Goal: Task Accomplishment & Management: Use online tool/utility

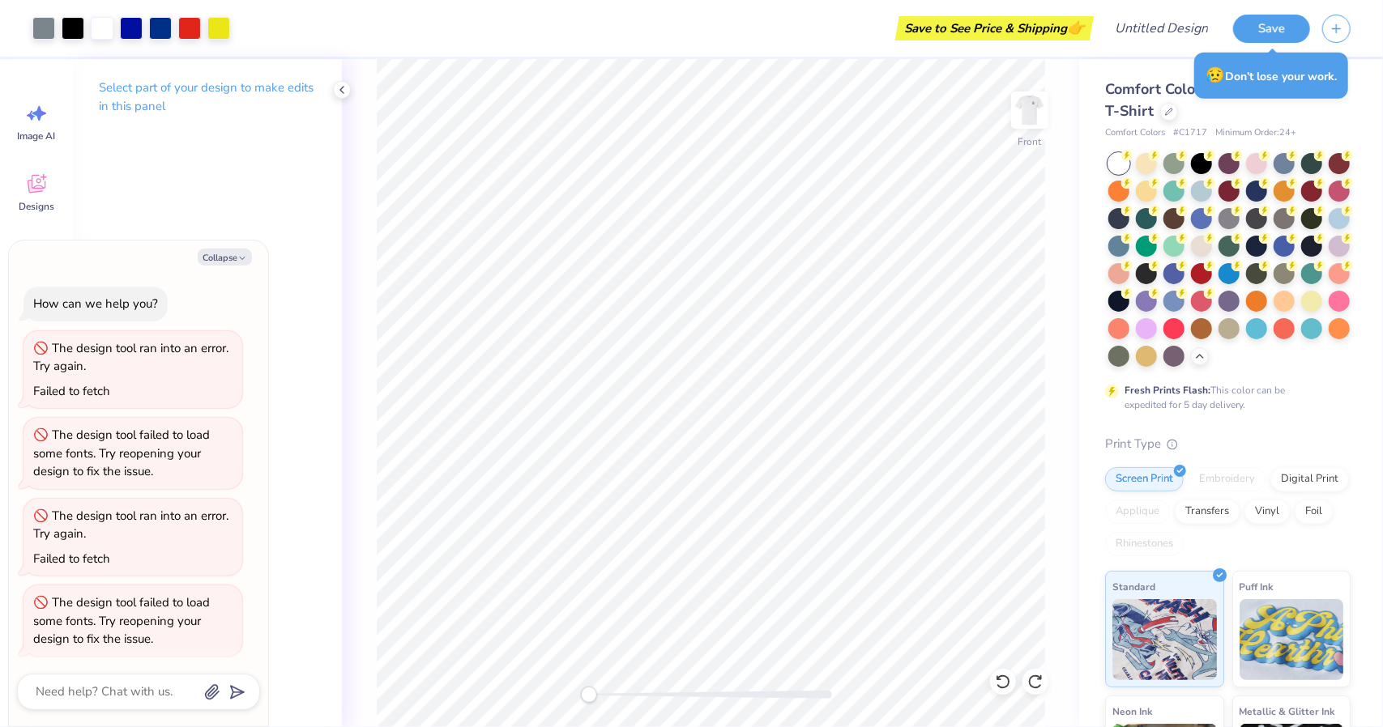
scroll to position [3, 0]
click at [1030, 114] on img at bounding box center [1029, 110] width 65 height 65
type textarea "x"
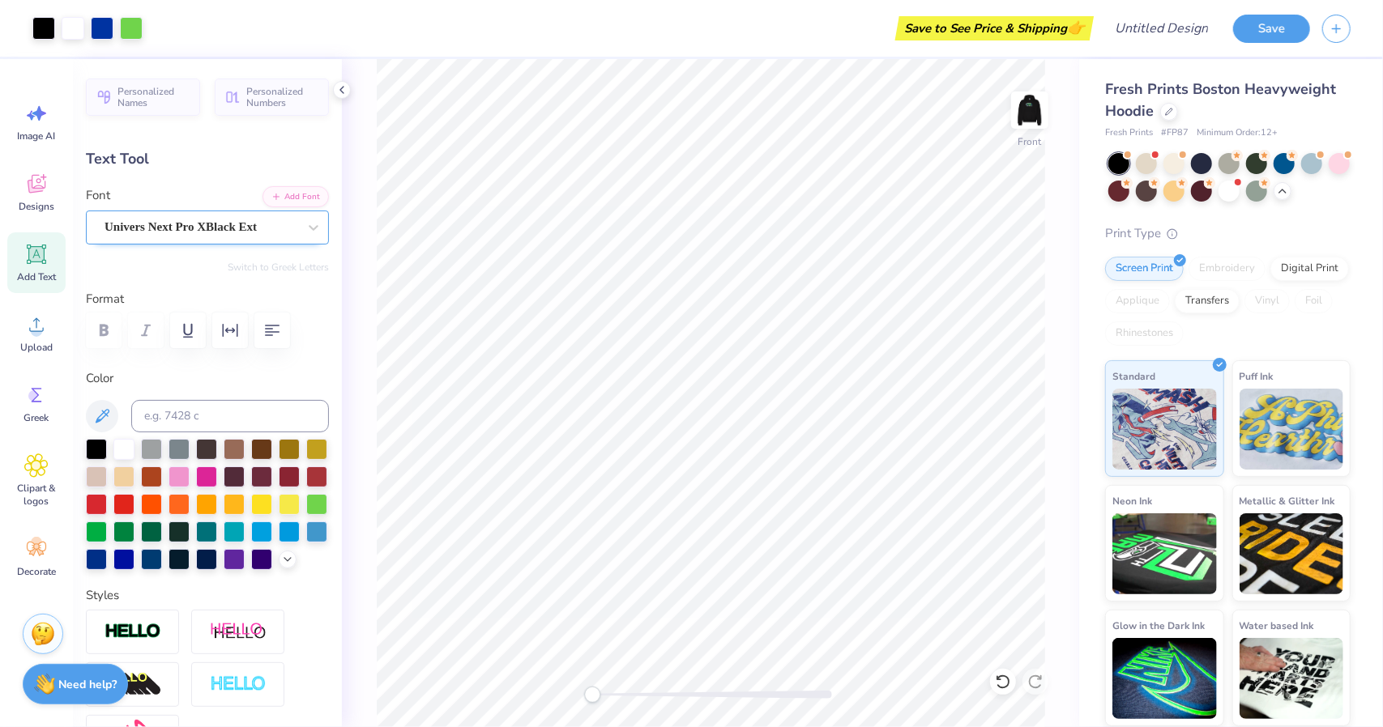
click at [243, 237] on div "Univers Next Pro XBlack Ext" at bounding box center [201, 227] width 196 height 25
click at [291, 190] on button "Add Font" at bounding box center [295, 195] width 66 height 21
click at [267, 201] on button "Add Font" at bounding box center [295, 195] width 66 height 21
click at [275, 191] on button "Add Font" at bounding box center [295, 195] width 66 height 21
click at [262, 190] on button "Add Font" at bounding box center [295, 195] width 66 height 21
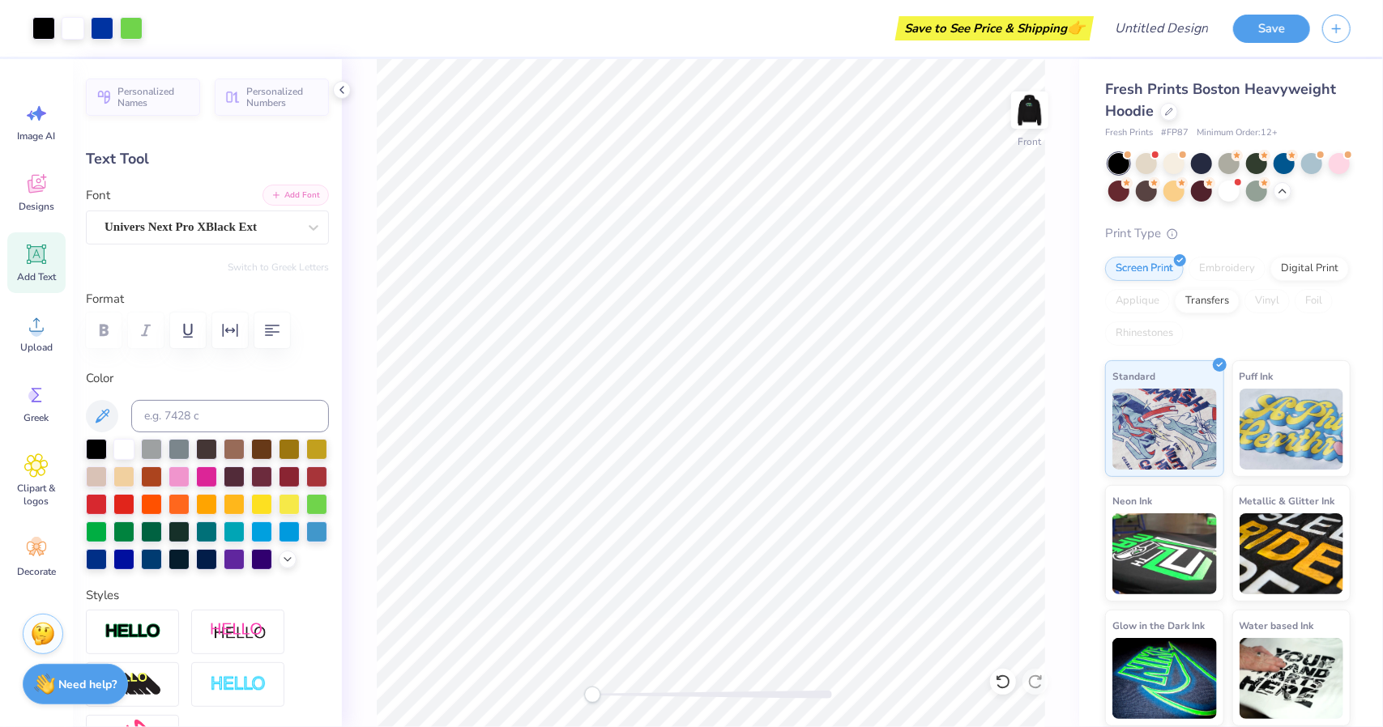
click at [300, 199] on button "Add Font" at bounding box center [295, 195] width 66 height 21
click at [284, 181] on div "Personalized Names Personalized Numbers Text Tool Add Font Font Univers Next Pr…" at bounding box center [207, 393] width 269 height 668
click at [287, 188] on button "Add Font" at bounding box center [295, 195] width 66 height 21
click at [232, 220] on div "Univers Next Pro XBlack Ext" at bounding box center [201, 227] width 196 height 25
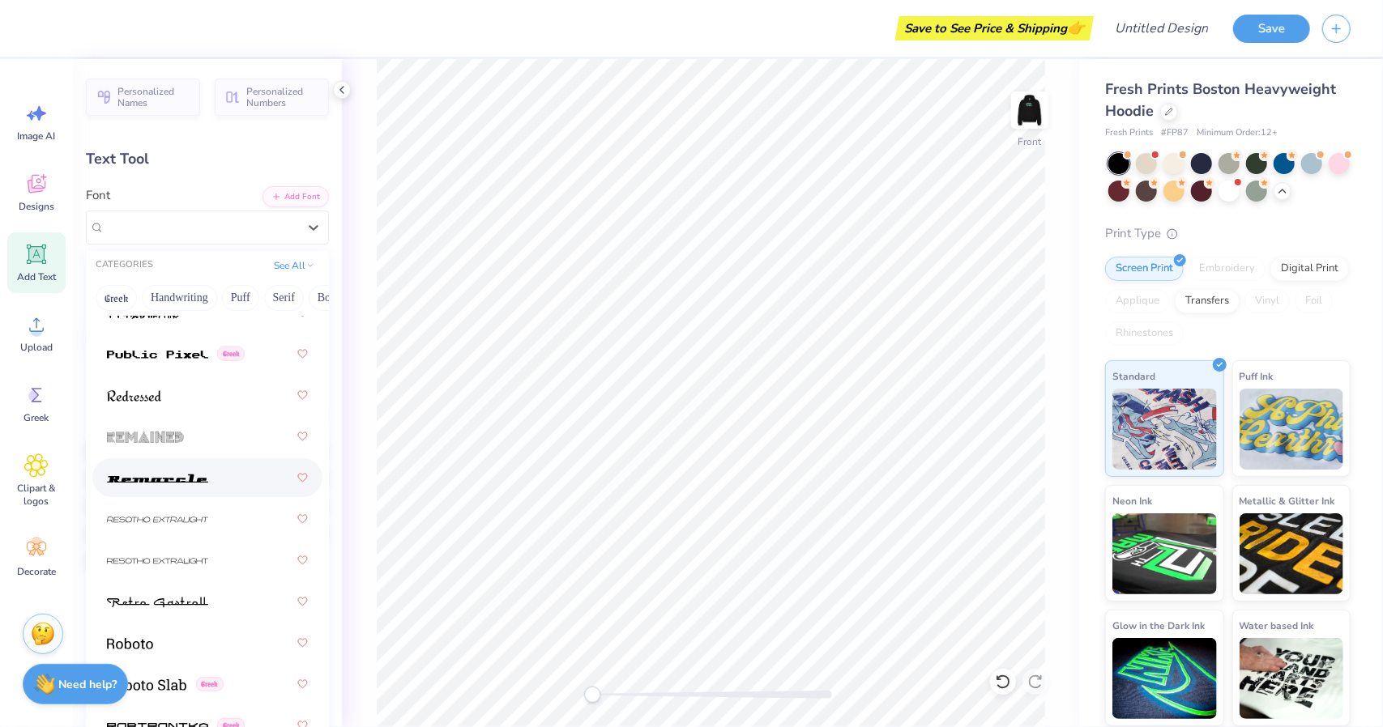
scroll to position [10311, 0]
click at [213, 437] on div at bounding box center [207, 434] width 201 height 29
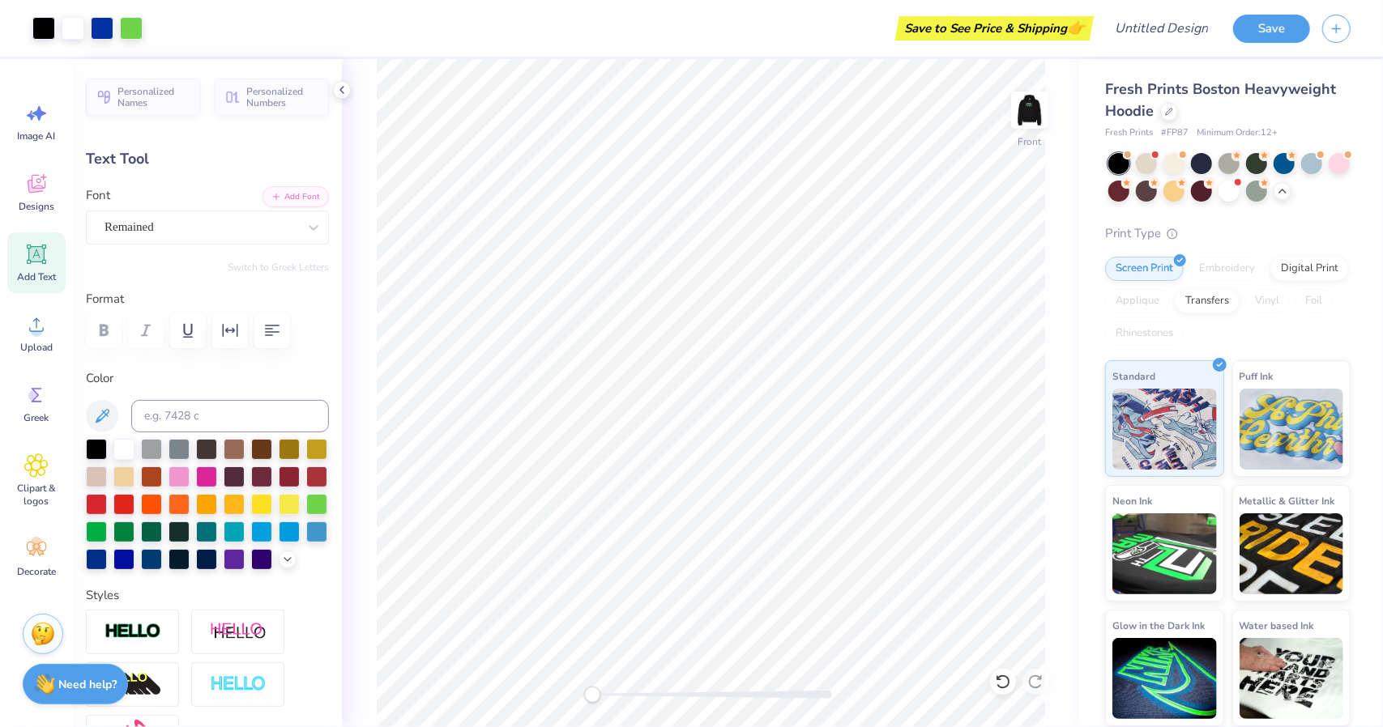
type input "8.98"
type input "0.42"
type input "11.06"
click at [272, 216] on div at bounding box center [201, 227] width 193 height 22
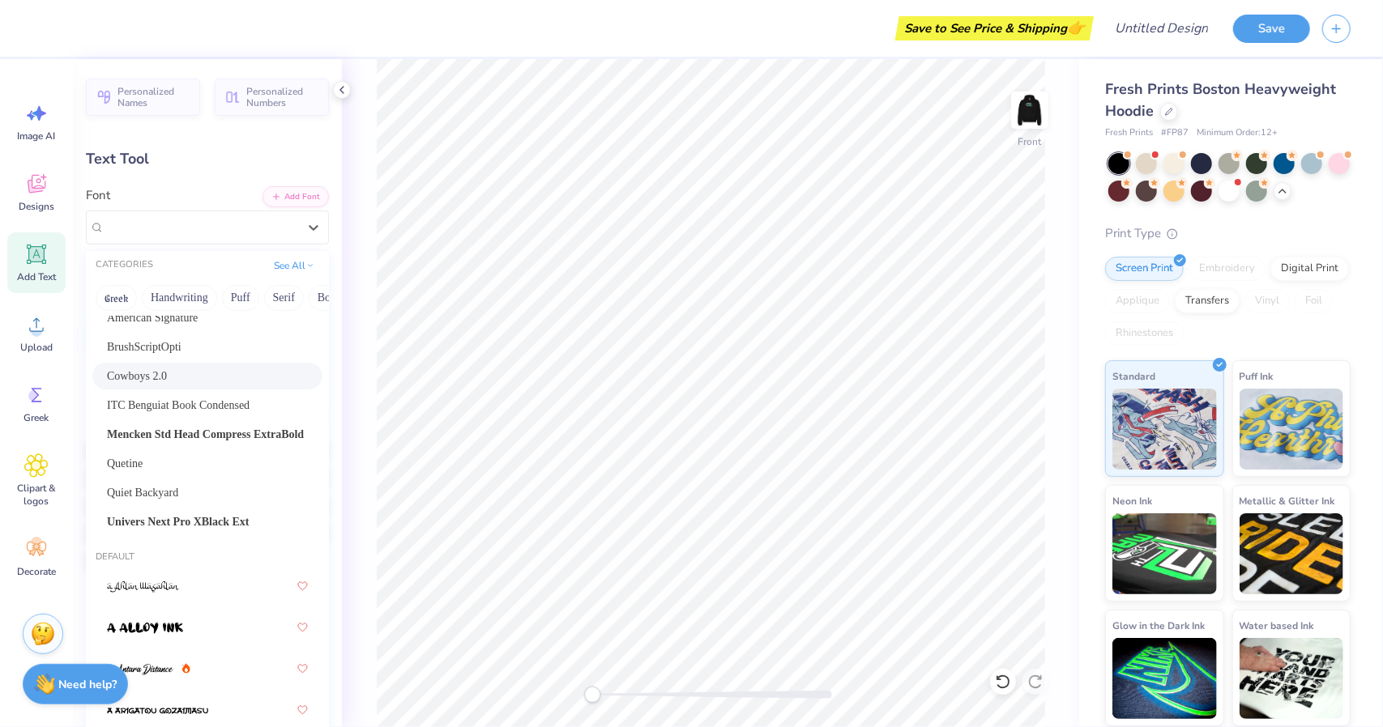
scroll to position [39, 0]
click at [250, 518] on span "Univers Next Pro XBlack Ext" at bounding box center [178, 520] width 143 height 17
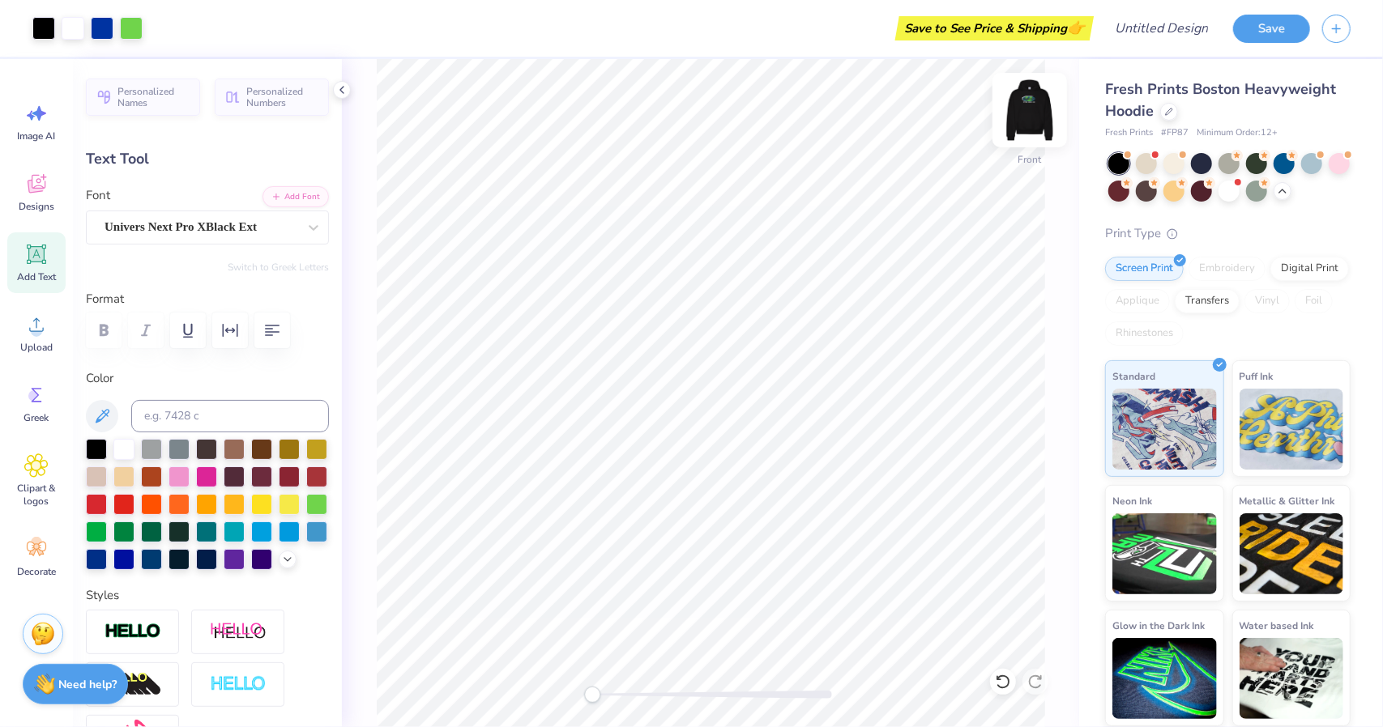
click at [1017, 117] on img at bounding box center [1029, 110] width 65 height 65
click at [31, 181] on icon at bounding box center [35, 186] width 15 height 13
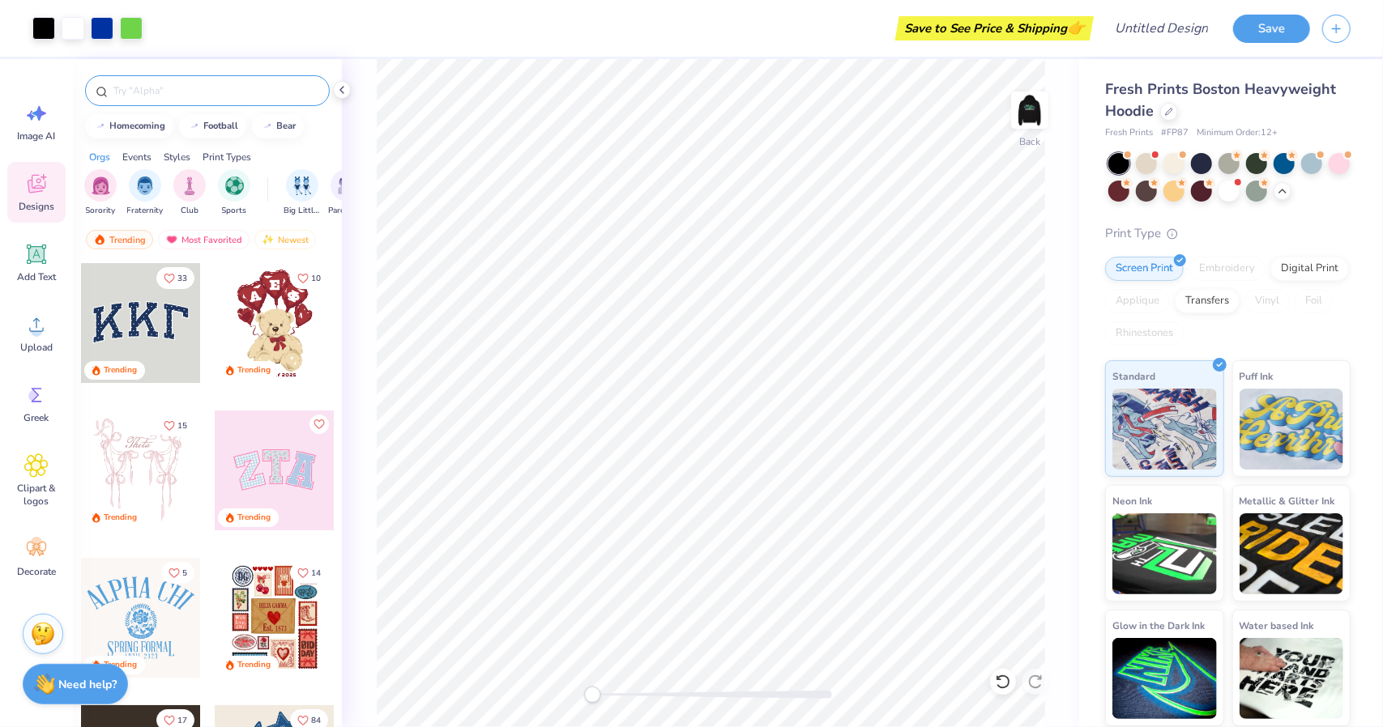
click at [241, 85] on input "text" at bounding box center [215, 91] width 207 height 16
type input "earth"
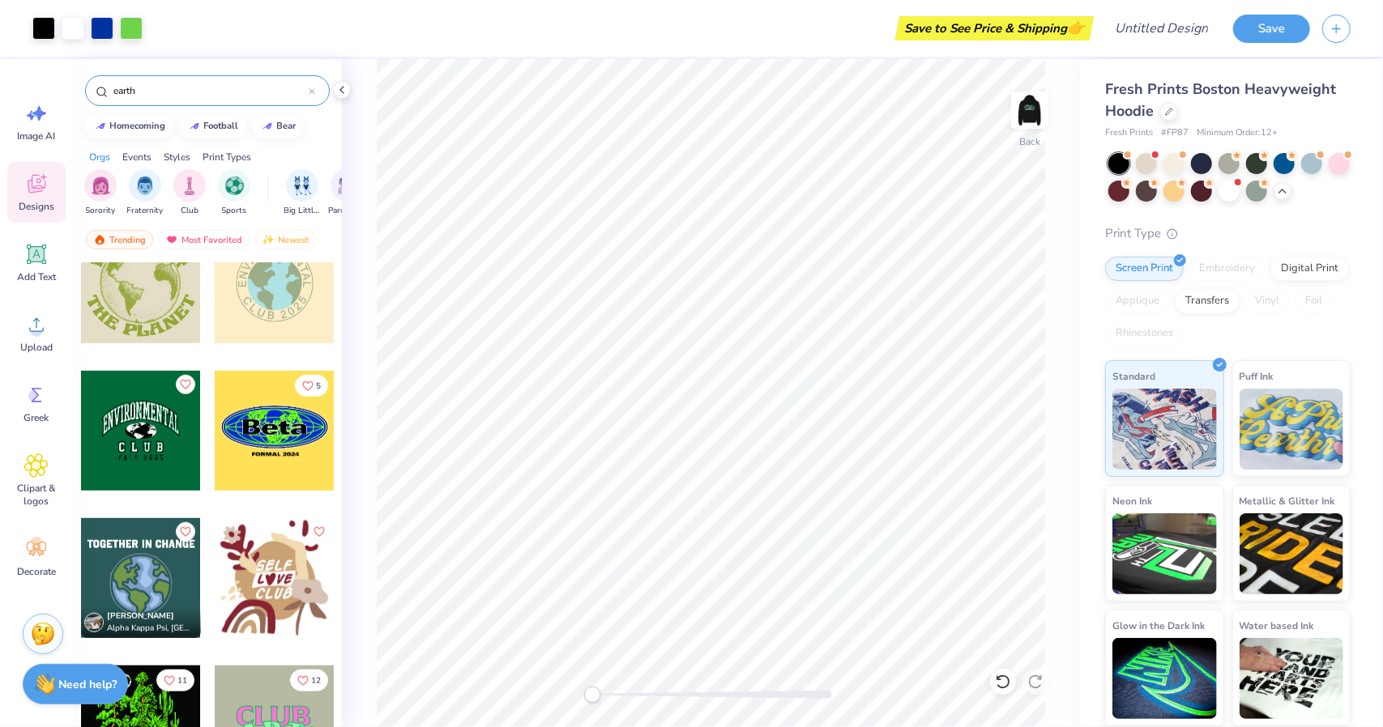
scroll to position [1096, 0]
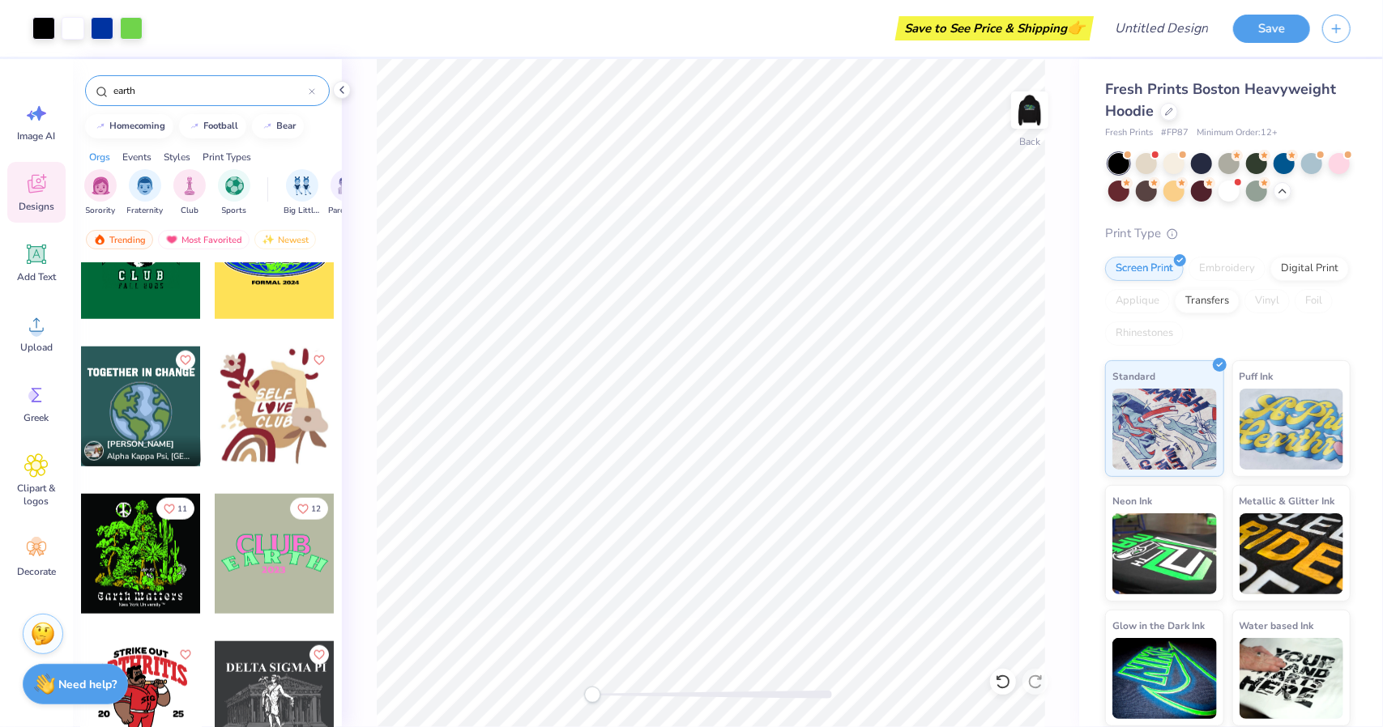
click at [313, 97] on div at bounding box center [312, 90] width 6 height 15
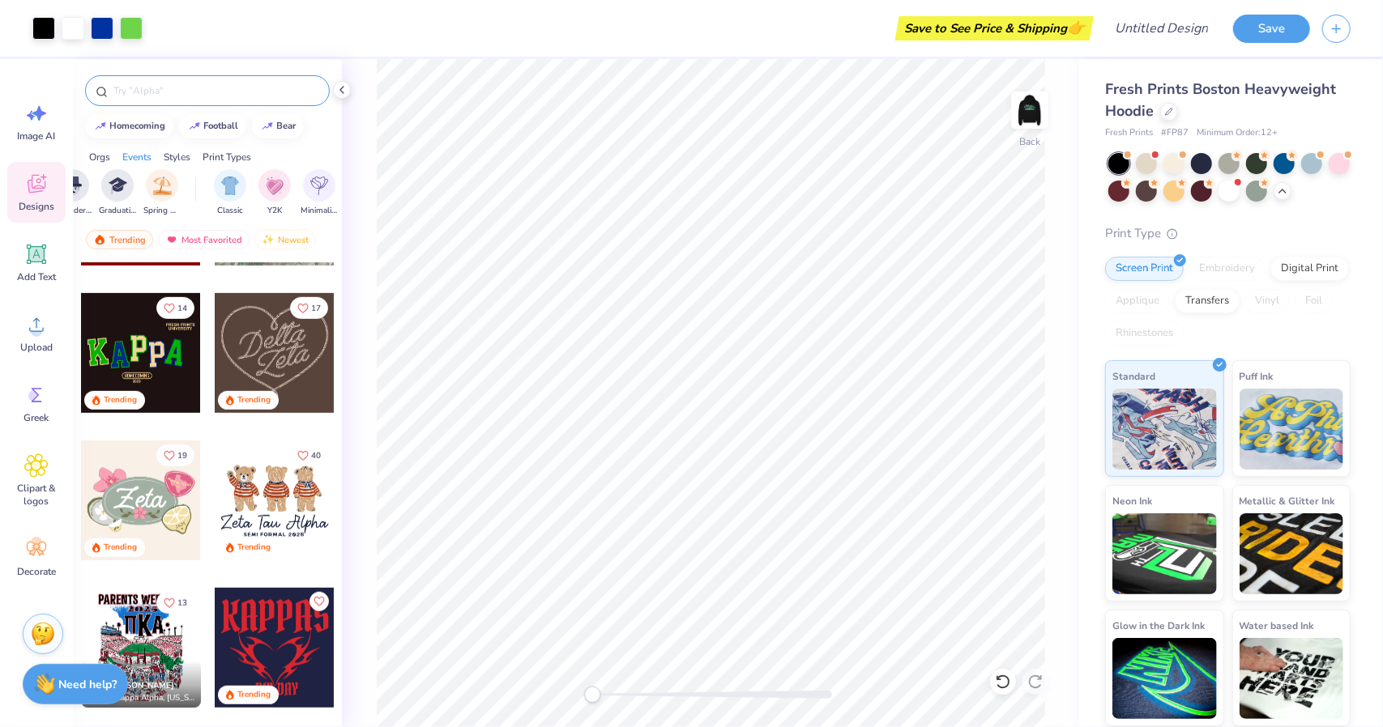
scroll to position [691, 0]
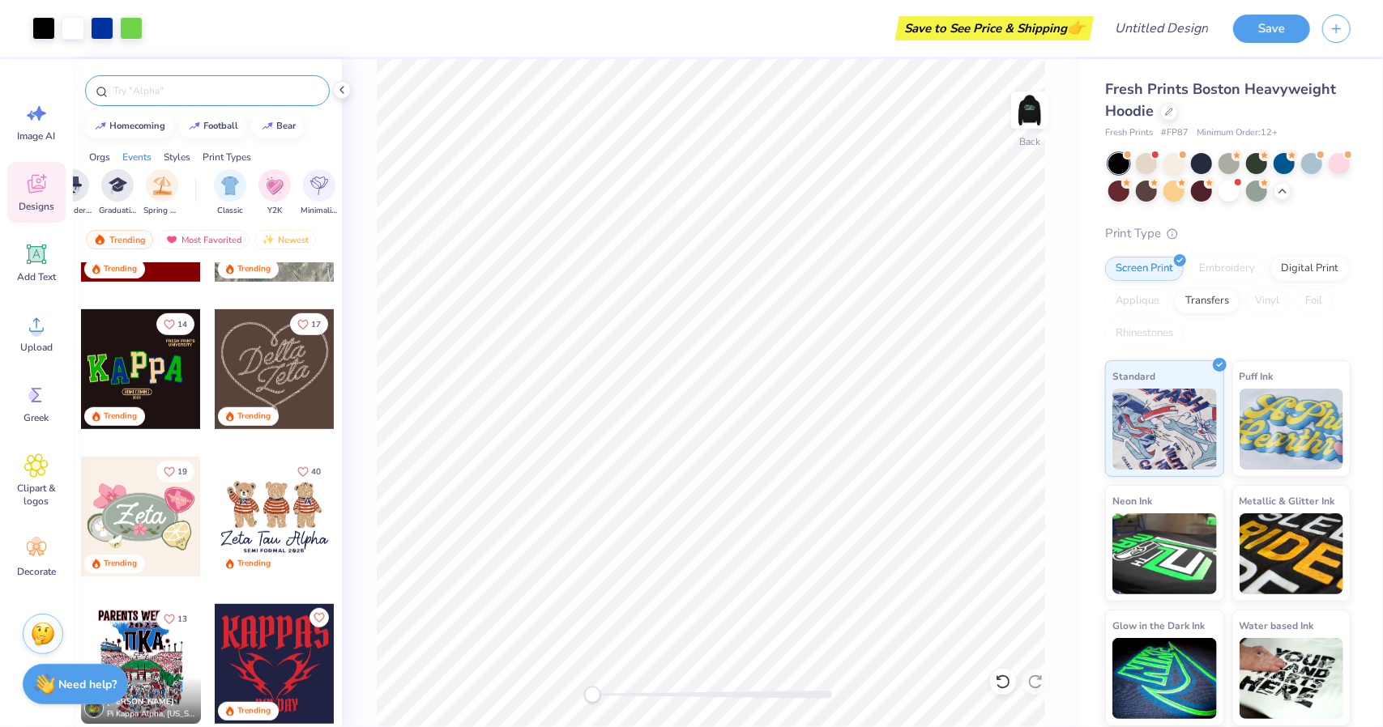
click at [36, 178] on icon at bounding box center [36, 184] width 24 height 24
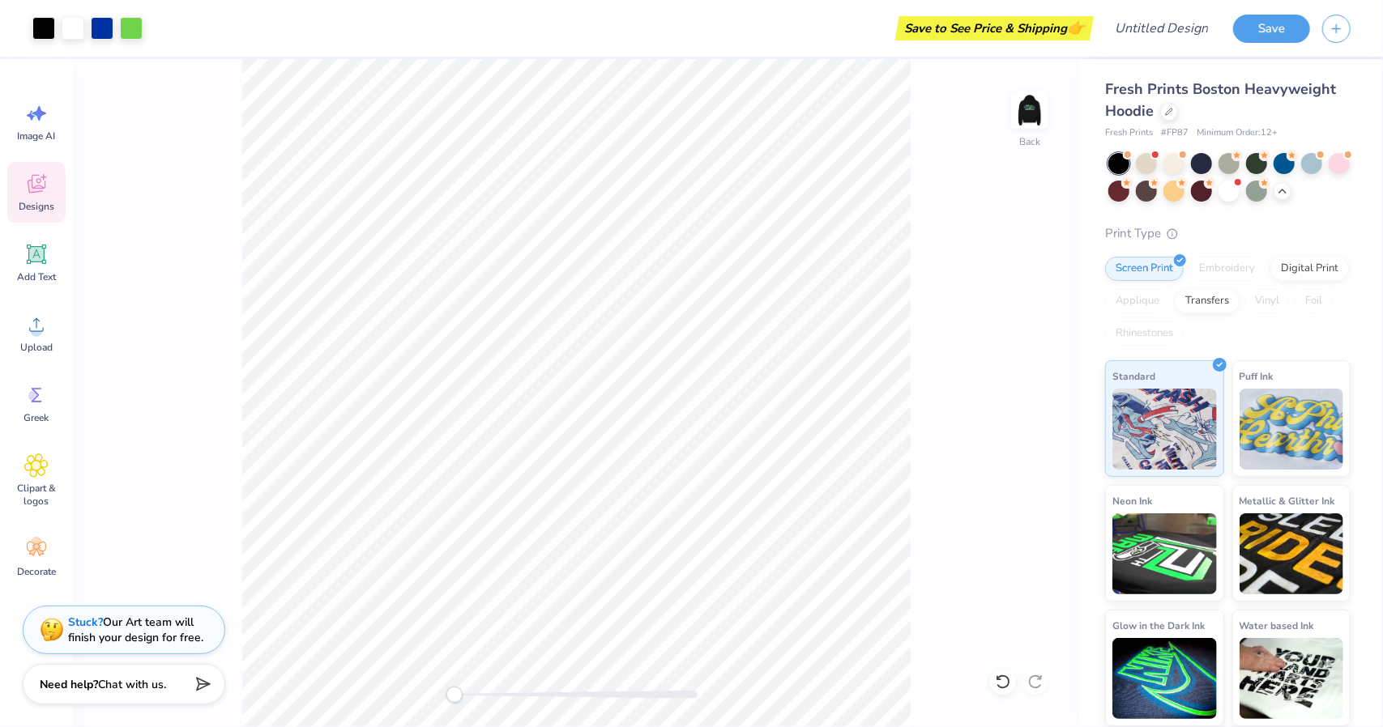
click at [36, 178] on icon at bounding box center [36, 184] width 24 height 24
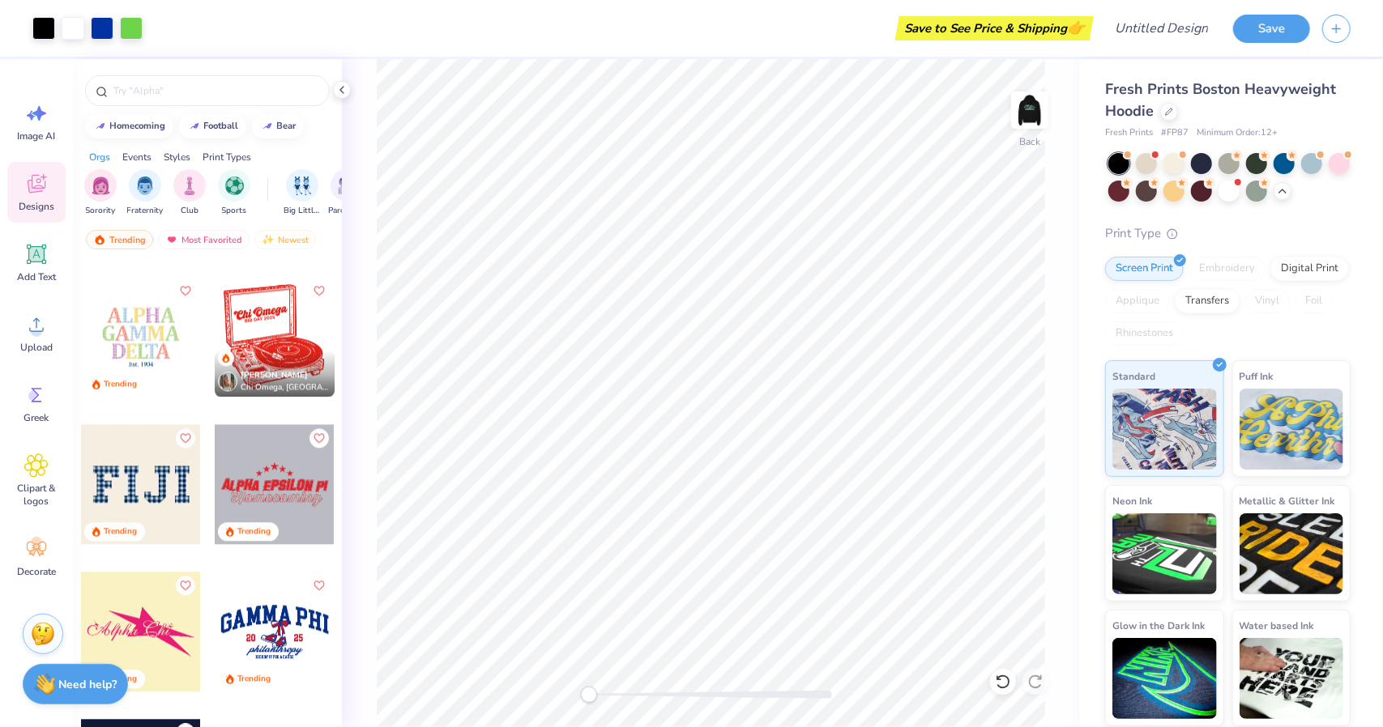
scroll to position [6800, 0]
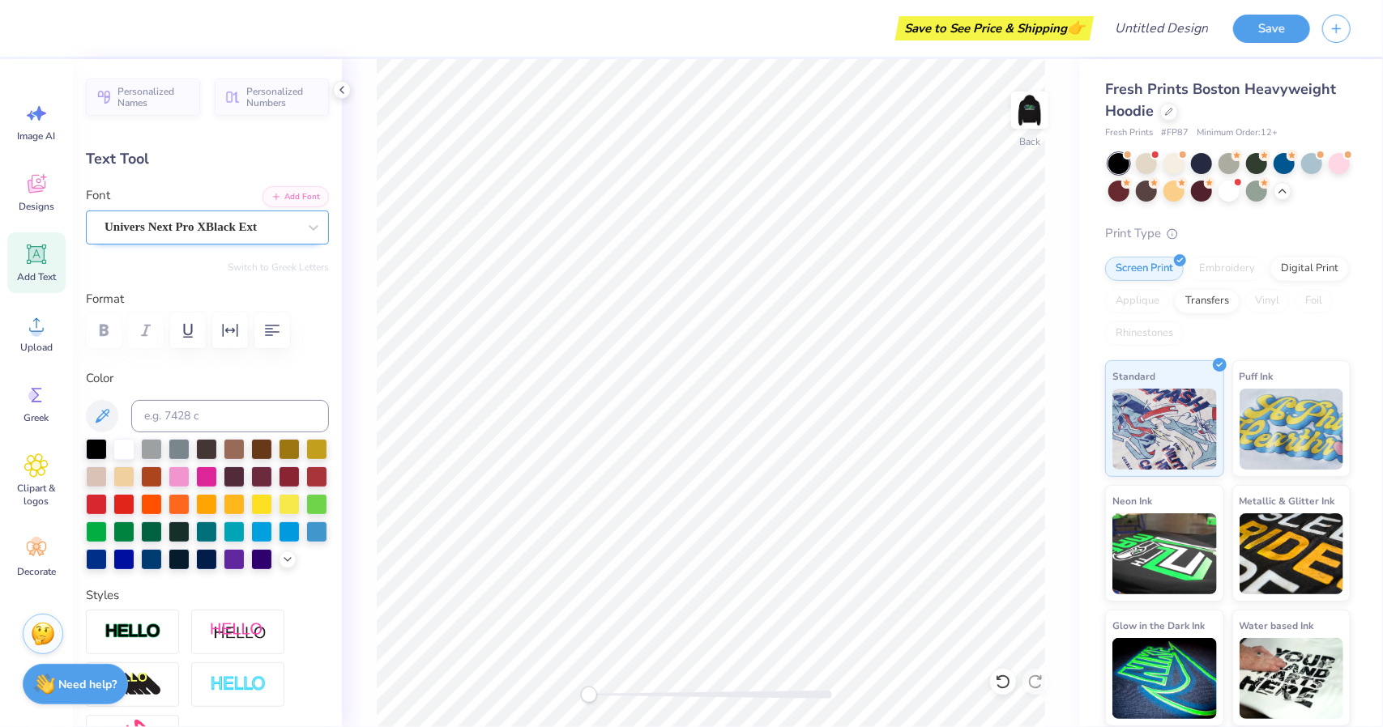
click at [257, 222] on div "Univers Next Pro XBlack Ext" at bounding box center [201, 227] width 196 height 25
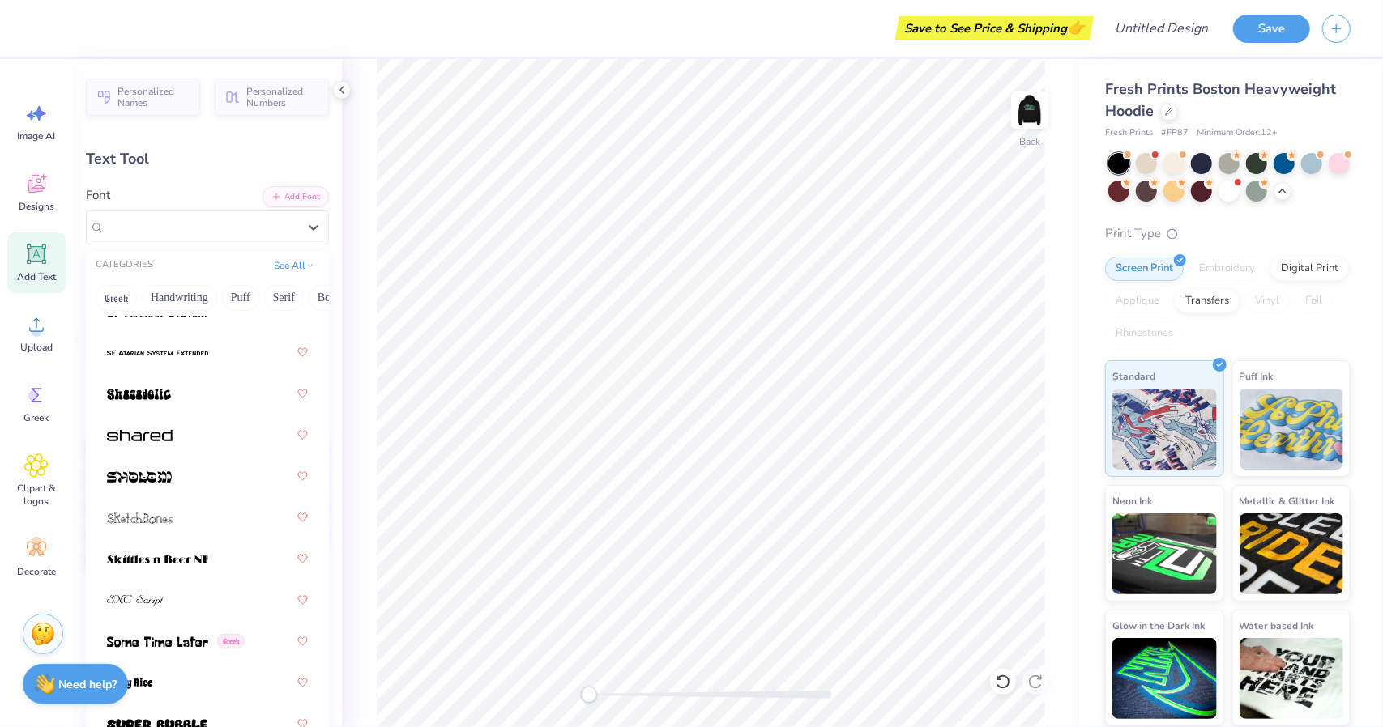
scroll to position [11039, 0]
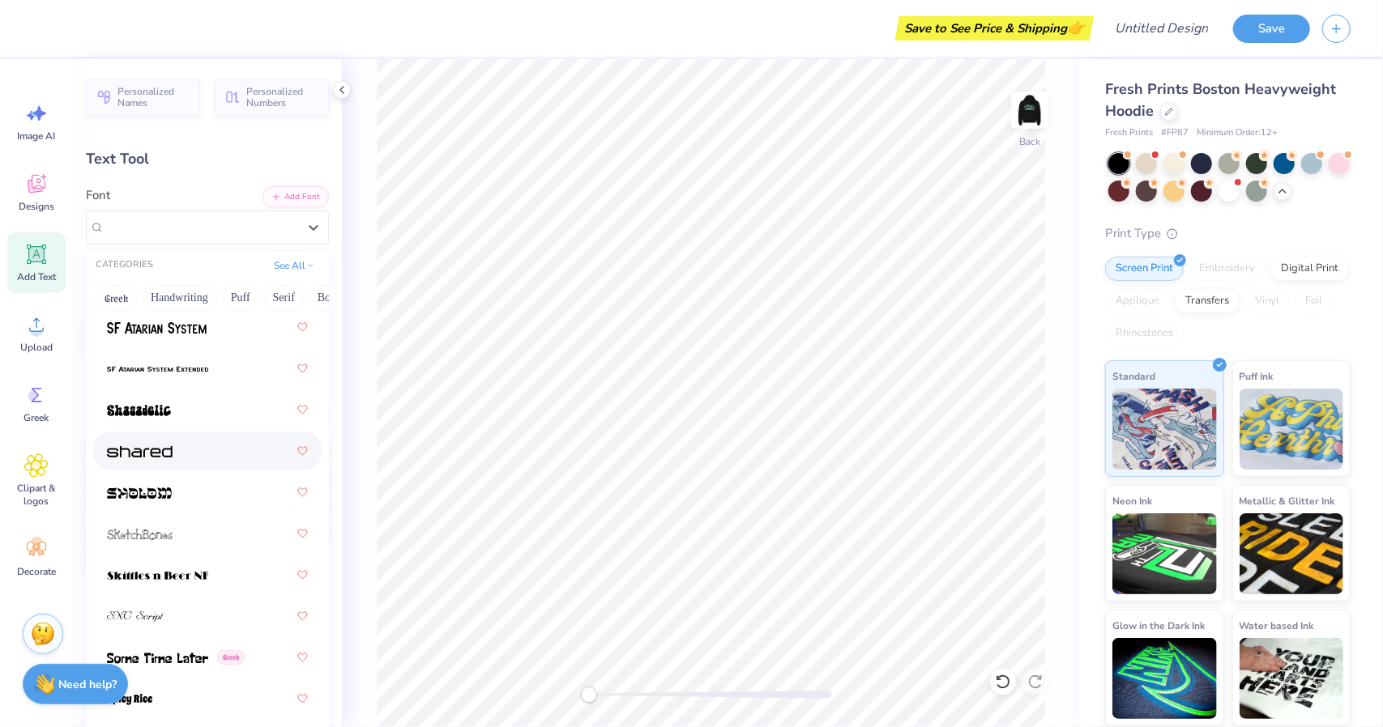
click at [185, 460] on div at bounding box center [207, 451] width 201 height 29
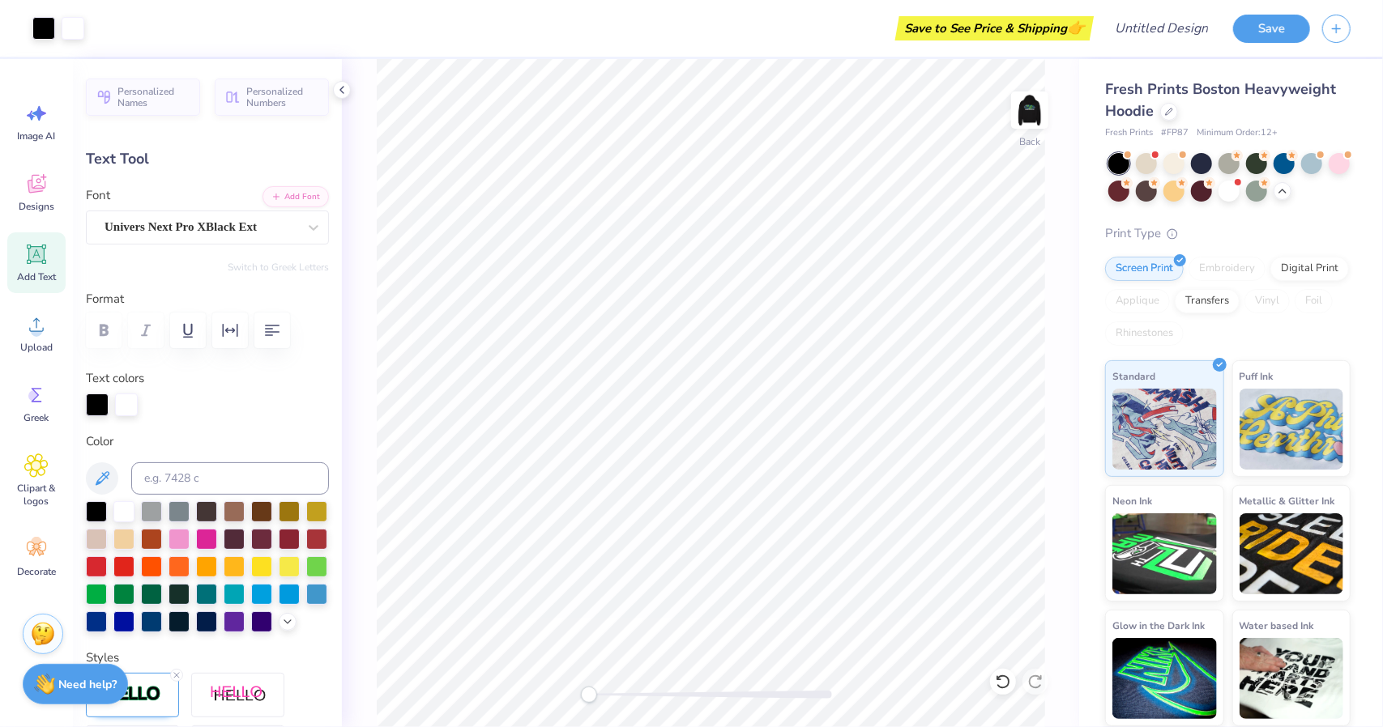
type input "7.07"
type input "0.76"
type input "4.24"
click at [260, 228] on div "Univers Next Pro XBlack Ext" at bounding box center [201, 227] width 196 height 25
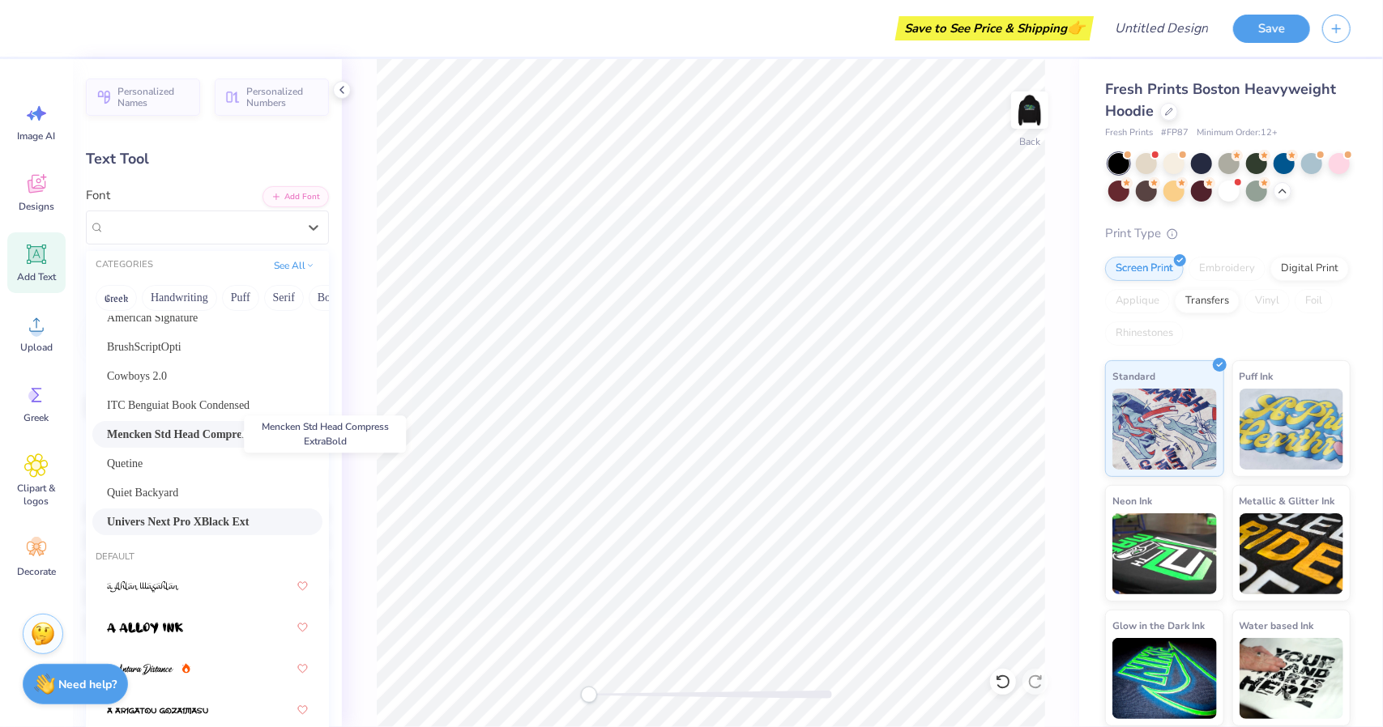
scroll to position [0, 0]
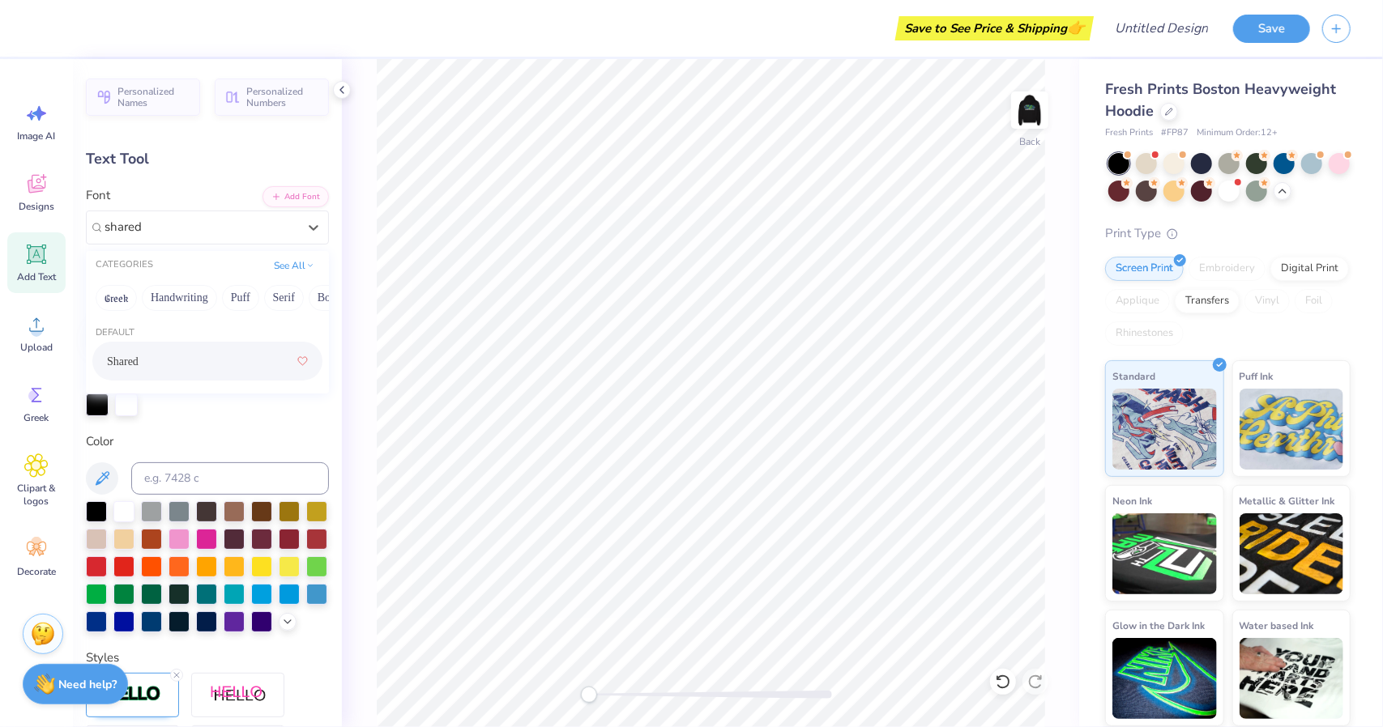
click at [163, 360] on div "Shared" at bounding box center [207, 361] width 201 height 29
type input "shared"
click at [103, 326] on div at bounding box center [207, 331] width 243 height 36
click at [1002, 679] on icon at bounding box center [1003, 682] width 16 height 16
